Goal: Navigation & Orientation: Find specific page/section

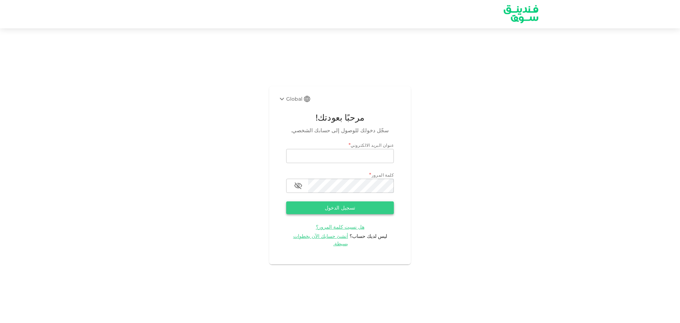
type input "[EMAIL_ADDRESS][DOMAIN_NAME]"
click at [364, 211] on button "تسجيل الدخول" at bounding box center [340, 207] width 108 height 13
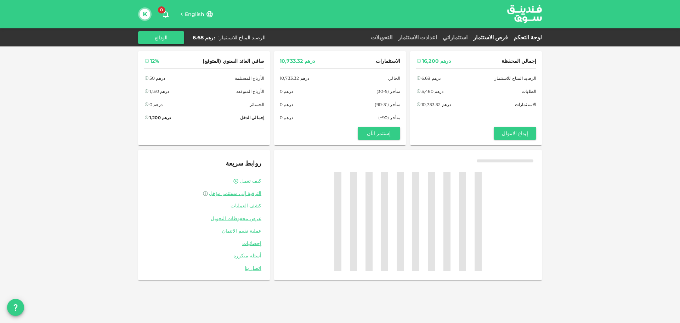
click at [505, 37] on div "English 0 K لوحة التحكم فرص الاستثمار استثماراتي اعدادت الاستثمار التحويلات الر…" at bounding box center [340, 161] width 680 height 323
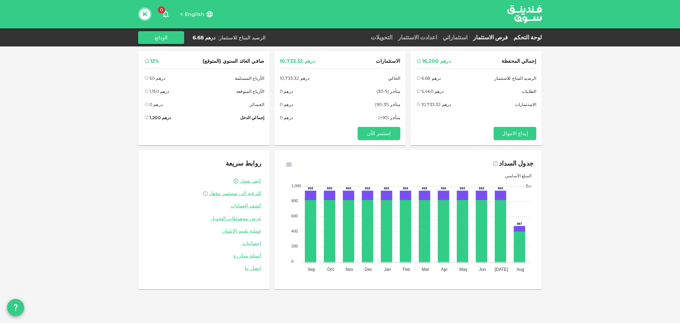
click at [505, 37] on link "فرص الاستثمار" at bounding box center [491, 37] width 40 height 7
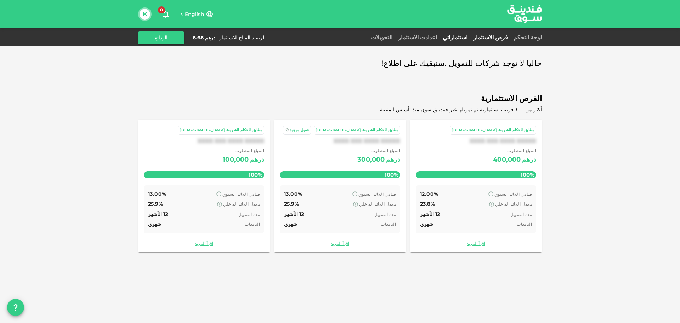
click at [461, 34] on link "استثماراتي" at bounding box center [455, 37] width 30 height 7
